Goal: Communication & Community: Ask a question

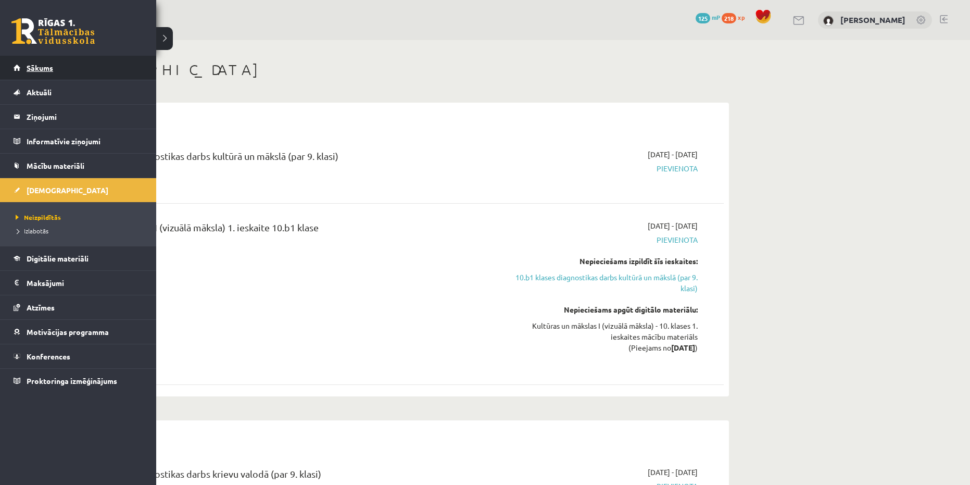
click at [32, 71] on span "Sākums" at bounding box center [40, 67] width 27 height 9
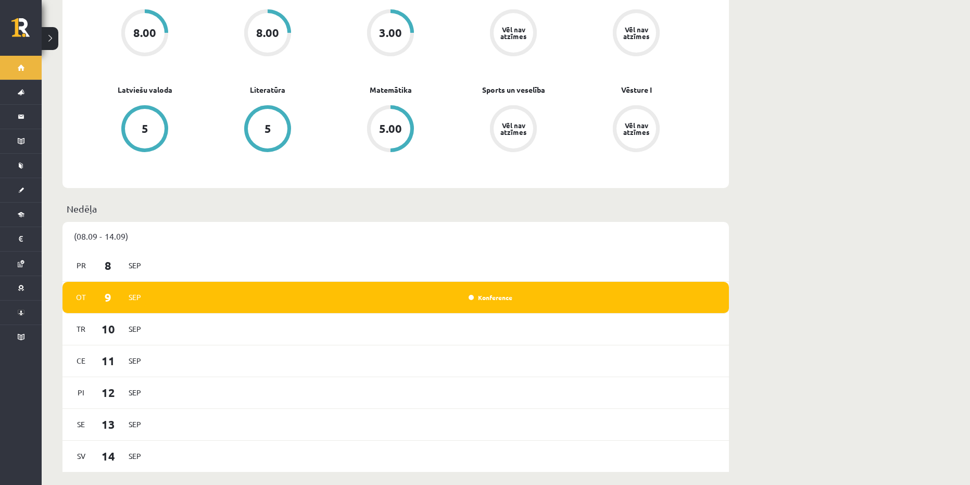
scroll to position [521, 0]
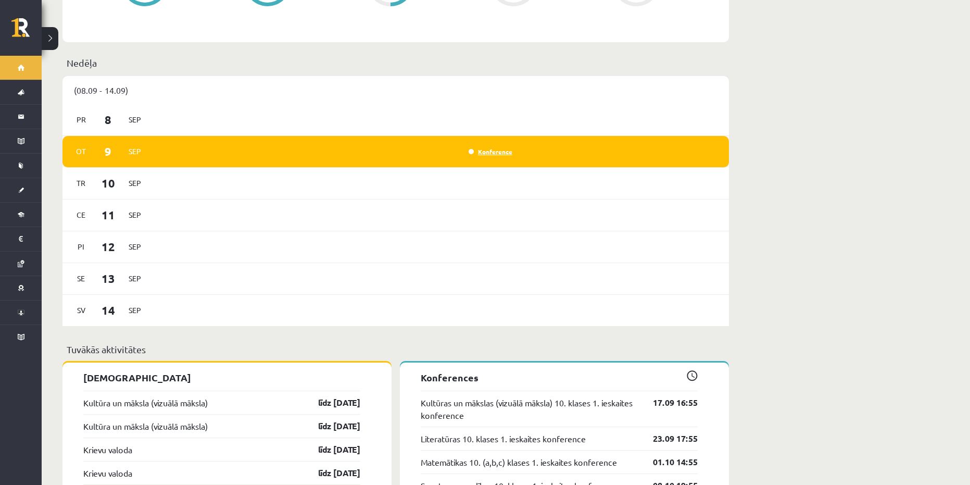
click at [490, 147] on link "Konference" at bounding box center [491, 151] width 44 height 8
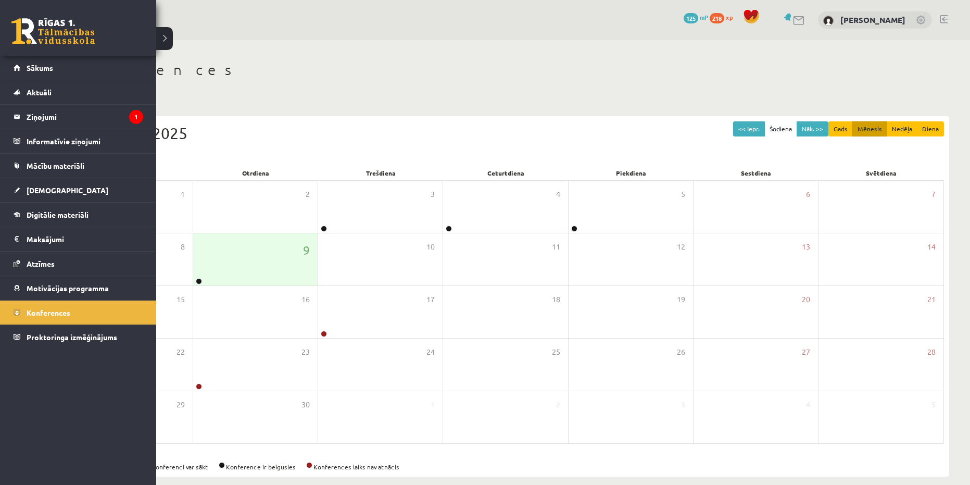
click at [21, 19] on link at bounding box center [52, 31] width 83 height 26
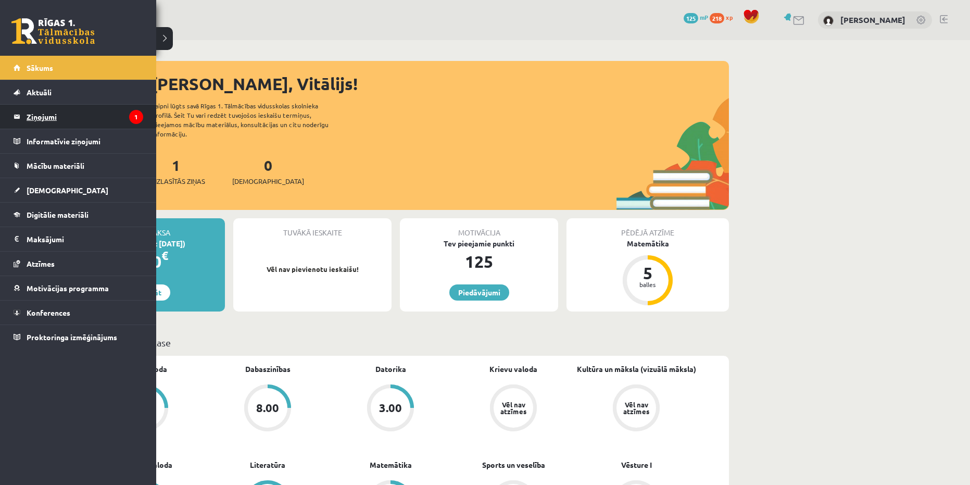
click at [39, 126] on legend "Ziņojumi 1" at bounding box center [85, 117] width 117 height 24
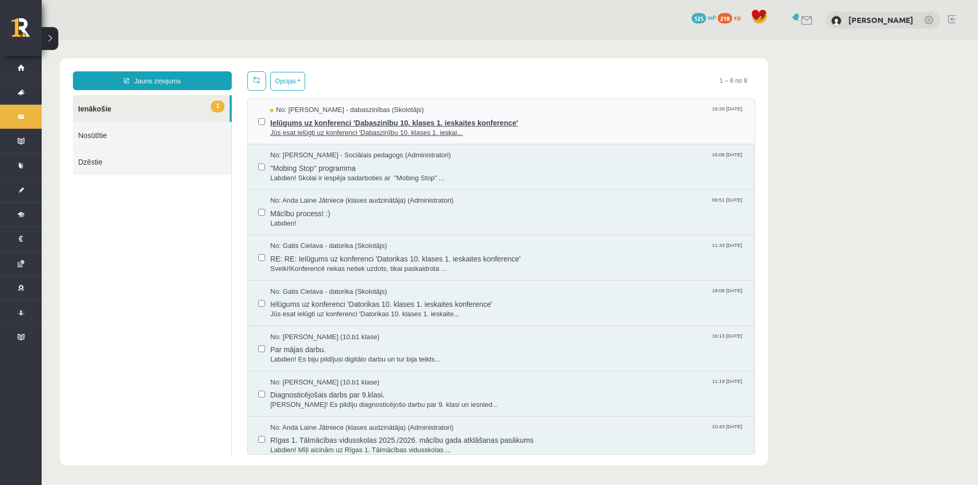
click at [315, 105] on span "No: [PERSON_NAME] - dabaszinības (Skolotājs)" at bounding box center [347, 110] width 154 height 10
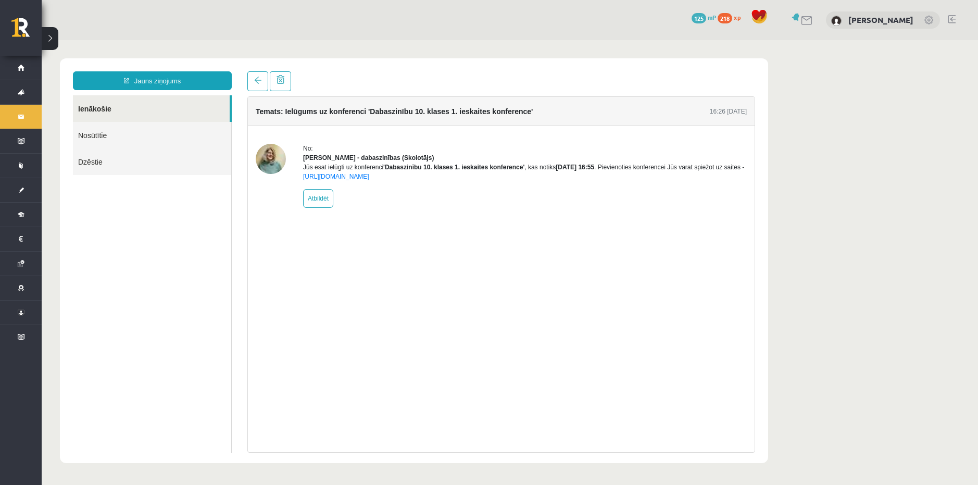
click at [275, 156] on img at bounding box center [271, 159] width 30 height 30
